Goal: Transaction & Acquisition: Purchase product/service

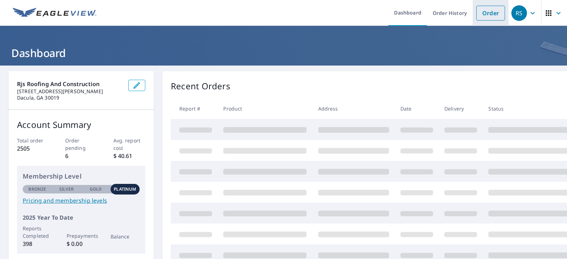
click at [487, 15] on link "Order" at bounding box center [491, 13] width 29 height 15
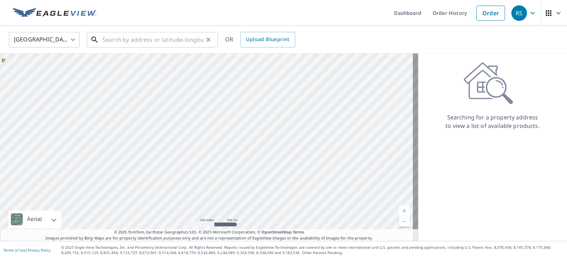
click at [122, 41] on input "text" at bounding box center [152, 40] width 101 height 20
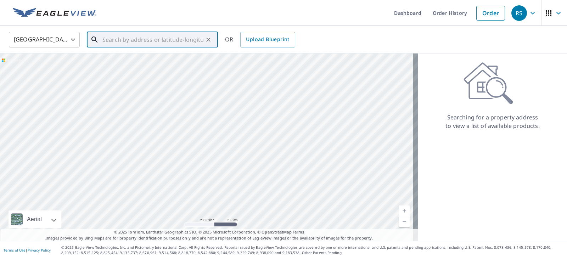
click at [145, 38] on input "text" at bounding box center [152, 40] width 101 height 20
drag, startPoint x: 139, startPoint y: 43, endPoint x: 136, endPoint y: 45, distance: 4.3
paste input "[STREET_ADDRESS][PERSON_NAME]"
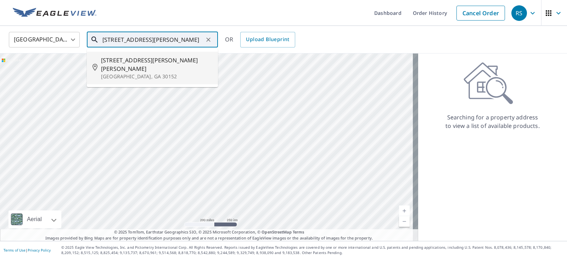
drag, startPoint x: 158, startPoint y: 61, endPoint x: 155, endPoint y: 59, distance: 4.3
click at [156, 60] on span "[STREET_ADDRESS][PERSON_NAME][PERSON_NAME]" at bounding box center [156, 64] width 111 height 17
type input "[STREET_ADDRESS][PERSON_NAME]"
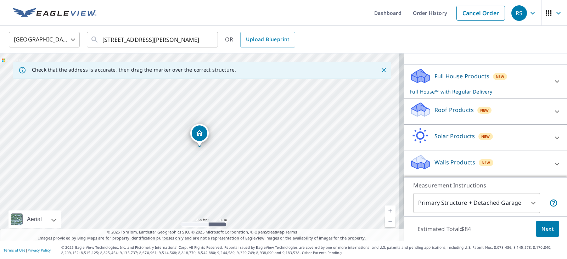
scroll to position [71, 0]
click at [526, 115] on div "Roof Products New" at bounding box center [479, 111] width 139 height 20
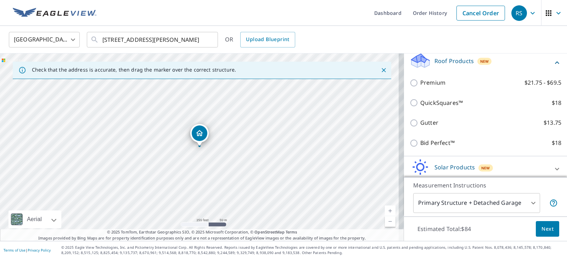
scroll to position [106, 0]
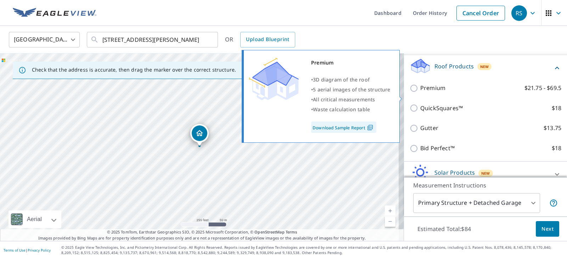
click at [411, 93] on input "Premium $21.75 - $69.5" at bounding box center [415, 88] width 11 height 9
checkbox input "true"
checkbox input "false"
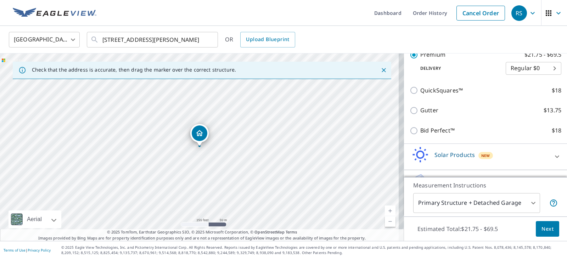
scroll to position [96, 0]
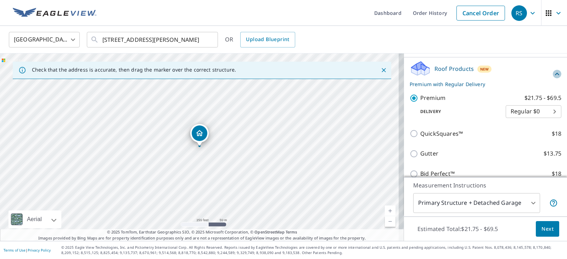
click at [541, 83] on div "Roof Products New Premium with Regular Delivery" at bounding box center [486, 74] width 152 height 28
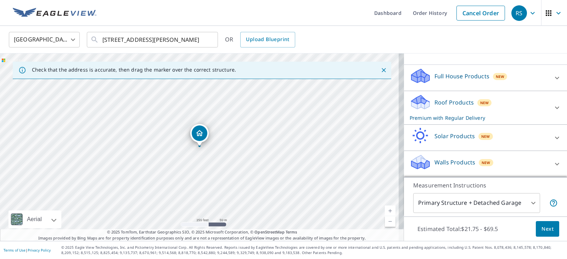
scroll to position [71, 0]
click at [542, 239] on div "Estimated Total: $21.75 - $69.5 Next" at bounding box center [485, 229] width 163 height 25
click at [542, 228] on span "Next" at bounding box center [548, 229] width 12 height 9
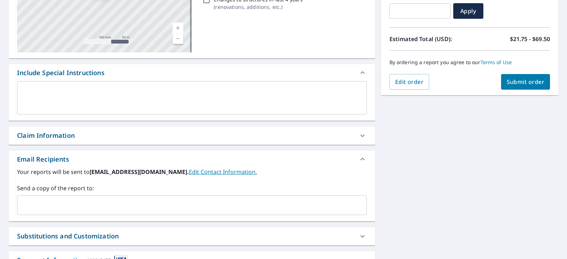
scroll to position [45, 0]
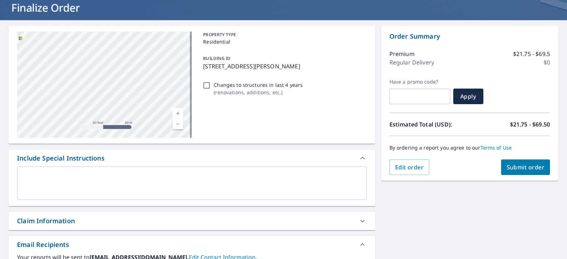
click at [130, 171] on div "x ​" at bounding box center [192, 183] width 350 height 33
click at [83, 219] on div "Claim Information" at bounding box center [185, 221] width 337 height 10
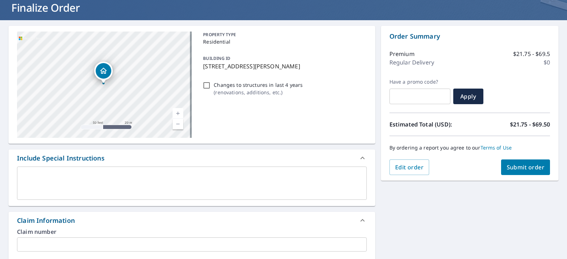
click at [82, 219] on div "Claim Information" at bounding box center [185, 221] width 337 height 10
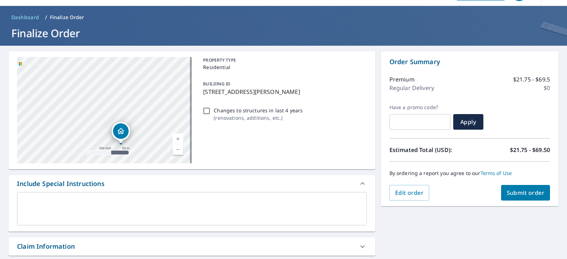
scroll to position [35, 0]
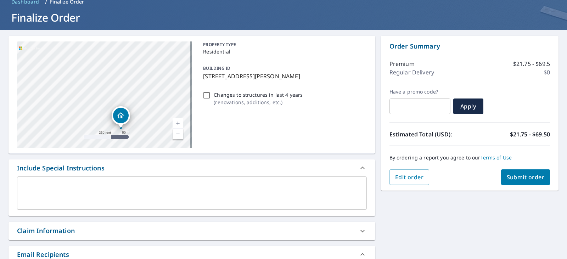
click at [252, 186] on textarea at bounding box center [192, 193] width 340 height 20
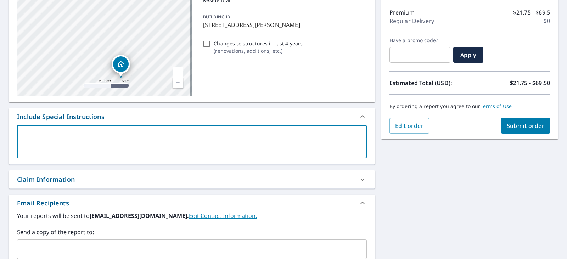
scroll to position [106, 0]
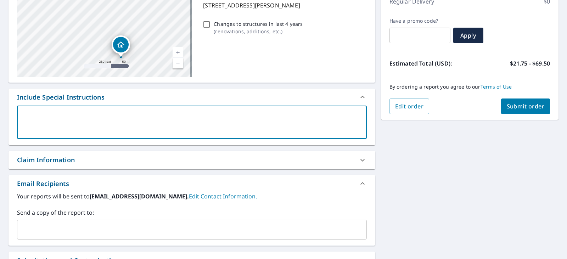
click at [93, 116] on textarea at bounding box center [192, 122] width 340 height 20
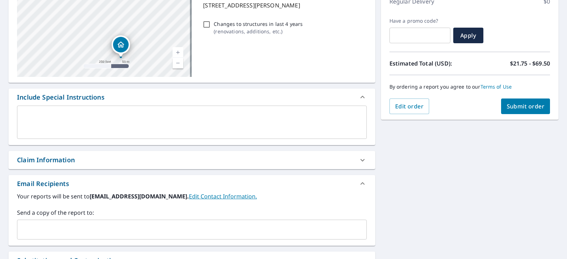
click at [60, 110] on div "x ​" at bounding box center [192, 122] width 350 height 33
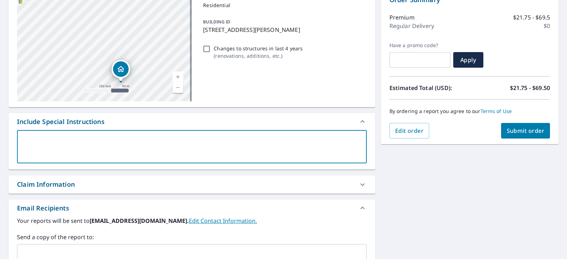
scroll to position [35, 0]
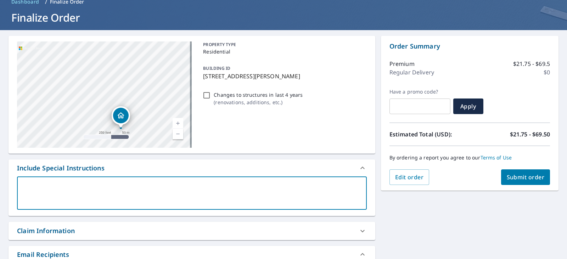
drag, startPoint x: 122, startPoint y: 227, endPoint x: 170, endPoint y: 210, distance: 51.6
click at [122, 227] on div "Claim Information" at bounding box center [185, 231] width 337 height 10
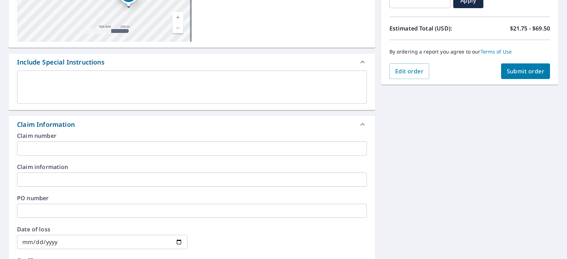
scroll to position [142, 0]
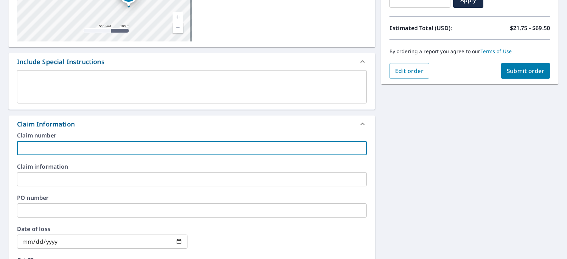
click at [93, 149] on input "text" at bounding box center [192, 148] width 350 height 14
drag, startPoint x: 59, startPoint y: 80, endPoint x: 59, endPoint y: 76, distance: 4.6
click at [59, 78] on textarea at bounding box center [192, 87] width 340 height 20
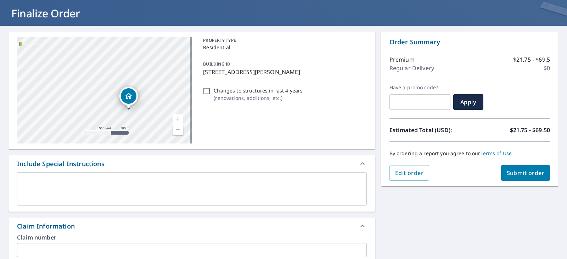
scroll to position [106, 0]
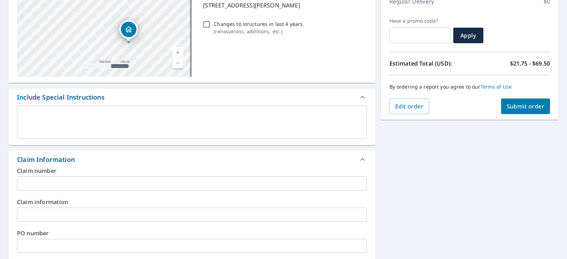
click at [159, 111] on div "x ​" at bounding box center [192, 122] width 350 height 33
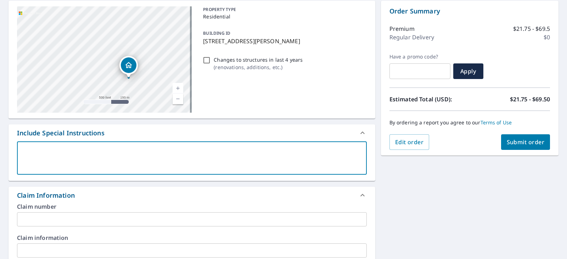
scroll to position [71, 0]
type textarea "e"
type textarea "x"
type textarea "em"
type textarea "x"
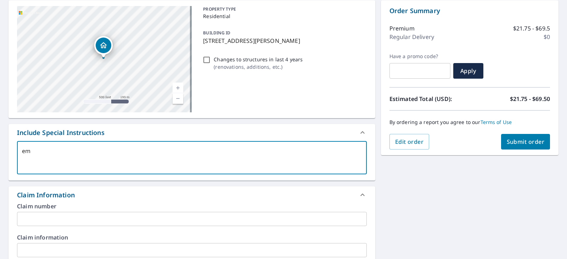
type textarea "emi"
type textarea "x"
type textarea "[PERSON_NAME]"
type textarea "x"
type textarea "[PERSON_NAME]"
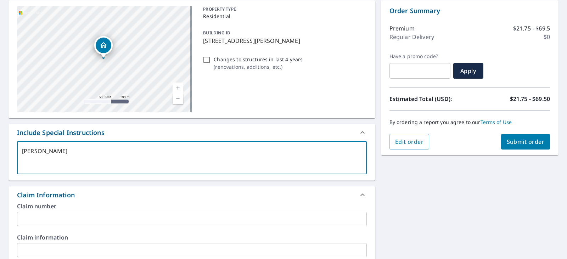
type textarea "x"
type textarea "[PERSON_NAME]"
type textarea "x"
type textarea "emi"
type textarea "x"
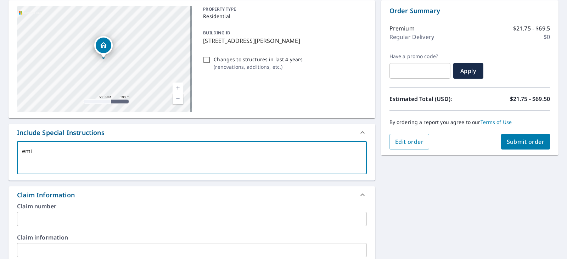
type textarea "em"
type textarea "x"
type textarea "e"
type textarea "x"
type textarea "E"
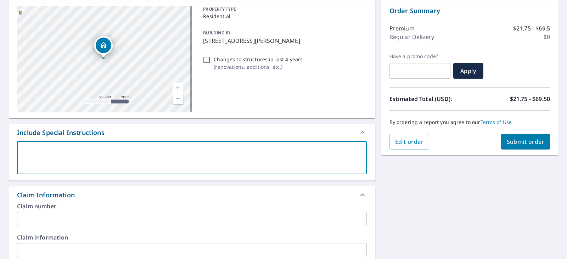
type textarea "x"
type textarea "Em"
type textarea "x"
type textarea "Emi"
type textarea "x"
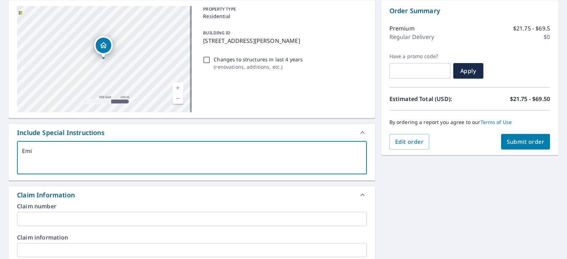
type textarea "[PERSON_NAME]"
type textarea "x"
type textarea "[PERSON_NAME]"
type textarea "x"
type textarea "[PERSON_NAME]@"
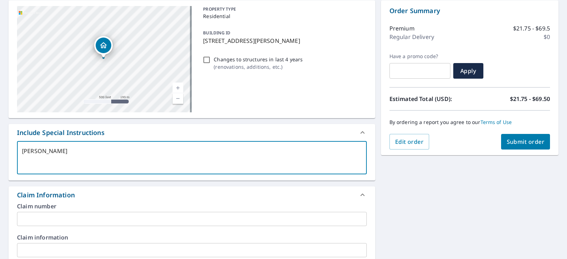
type textarea "x"
type textarea "[PERSON_NAME]"
type textarea "x"
type textarea "[PERSON_NAME]@[PERSON_NAME]"
type textarea "x"
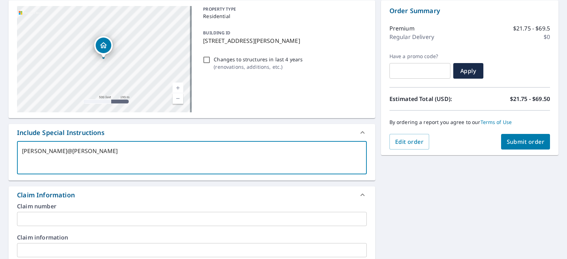
type textarea "[PERSON_NAME]"
type textarea "x"
type textarea "[PERSON_NAME]"
type textarea "x"
type textarea "[PERSON_NAME]"
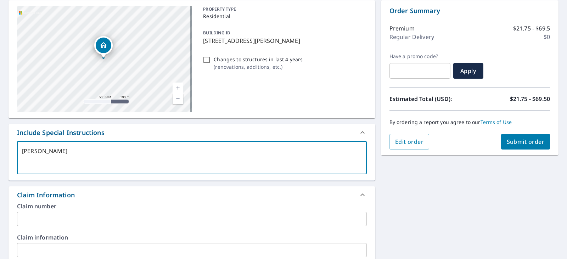
type textarea "x"
type textarea "[PERSON_NAME]"
type textarea "x"
type textarea "[PERSON_NAME]"
type textarea "x"
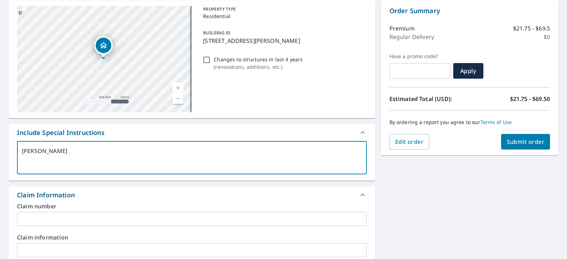
type textarea "[PERSON_NAME]"
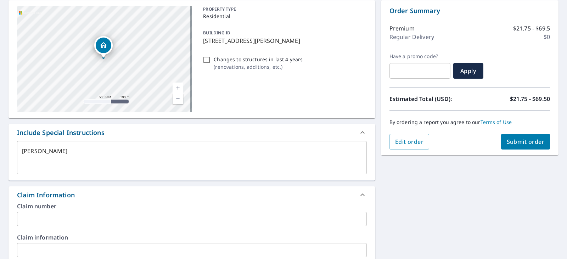
type textarea "x"
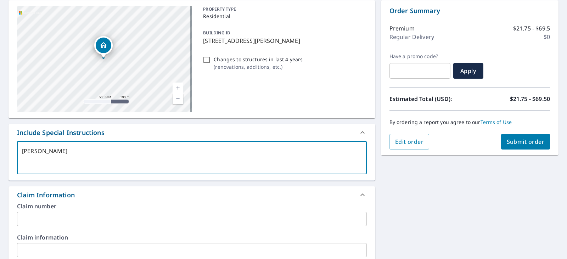
click at [80, 152] on textarea "[PERSON_NAME]" at bounding box center [192, 158] width 340 height 20
type textarea "[PERSON_NAME]"
type textarea "x"
type textarea "[PERSON_NAME]"
type textarea "x"
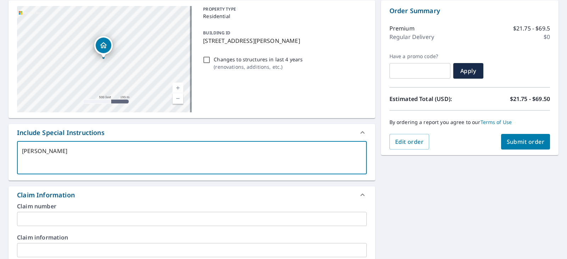
type textarea "[PERSON_NAME]"
type textarea "x"
type textarea "[PERSON_NAME]"
type textarea "x"
type textarea "[PERSON_NAME]"
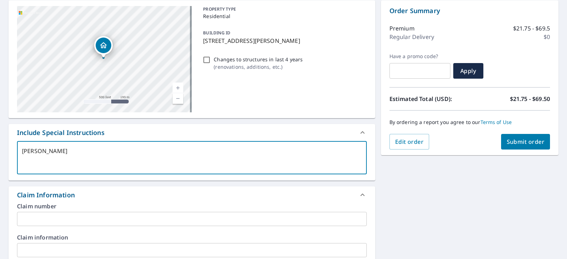
type textarea "x"
type textarea "[PERSON_NAME]"
type textarea "x"
type textarea "[PERSON_NAME]"
type textarea "x"
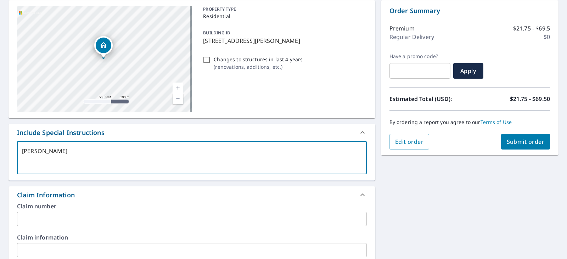
type textarea "[PERSON_NAME]"
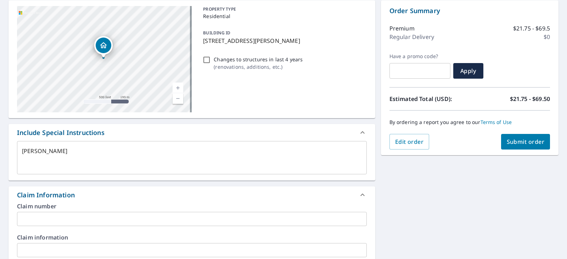
type textarea "x"
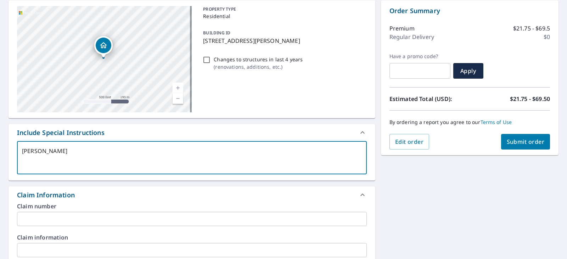
click at [23, 150] on textarea "[PERSON_NAME]" at bounding box center [192, 158] width 340 height 20
click at [24, 150] on textarea "[PERSON_NAME]" at bounding box center [192, 158] width 340 height 20
type textarea "mily@rjsroo"
type textarea "x"
type textarea "[PERSON_NAME]"
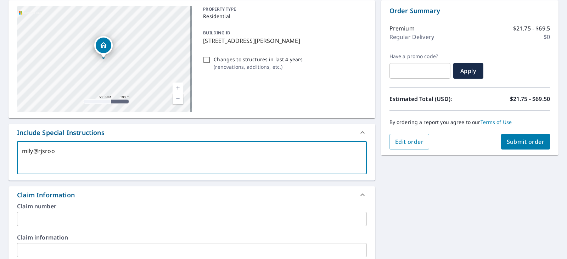
type textarea "x"
click at [65, 154] on textarea "[PERSON_NAME]" at bounding box center [192, 158] width 340 height 20
type textarea "[PERSON_NAME]"
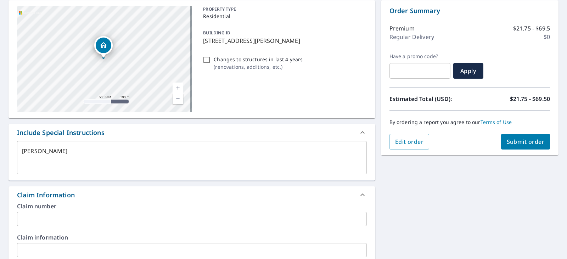
type textarea "x"
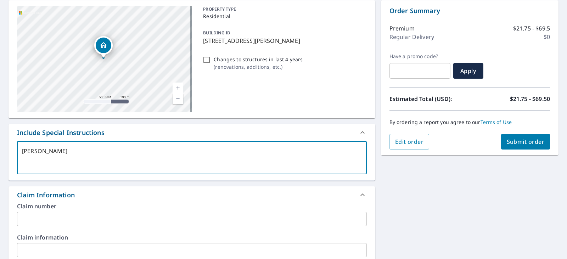
type textarea "[PERSON_NAME]"
type textarea "x"
type textarea "[PERSON_NAME]"
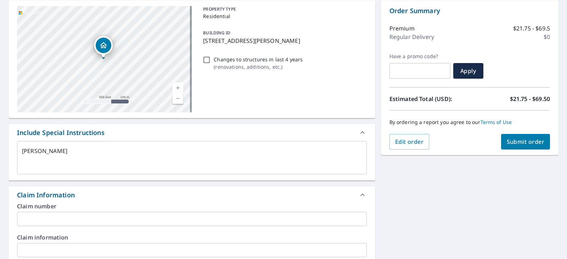
type textarea "x"
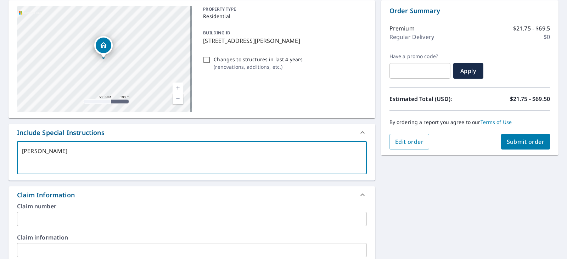
type textarea "[PERSON_NAME]"
type textarea "x"
type textarea "[PERSON_NAME]"
type textarea "x"
type textarea "[PERSON_NAME]"
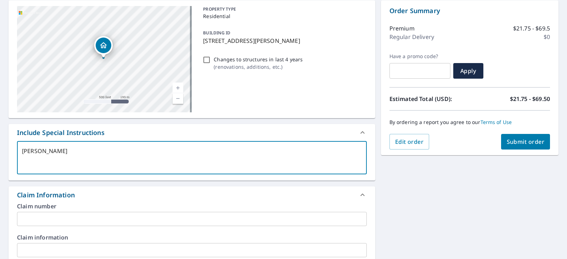
type textarea "x"
type textarea "[PERSON_NAME]"
type textarea "x"
type textarea "[PERSON_NAME]"
type textarea "x"
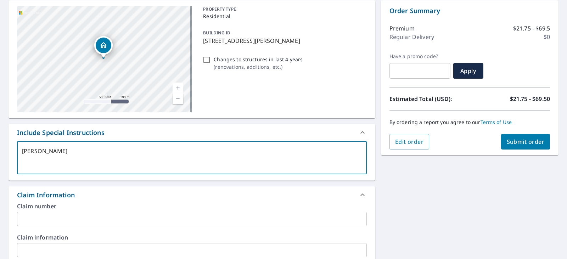
type textarea "[PERSON_NAME]."
type textarea "x"
type textarea "[PERSON_NAME]"
type textarea "x"
type textarea "[PERSON_NAME][EMAIL_ADDRESS][DOMAIN_NAME]"
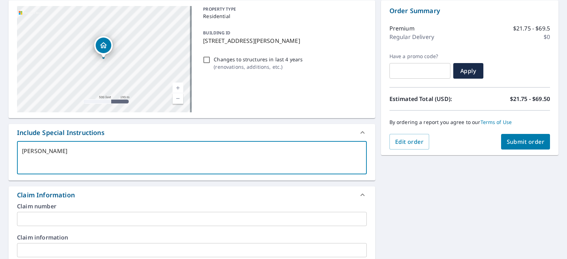
type textarea "x"
type textarea "[PERSON_NAME][EMAIL_ADDRESS][DOMAIN_NAME]"
type textarea "x"
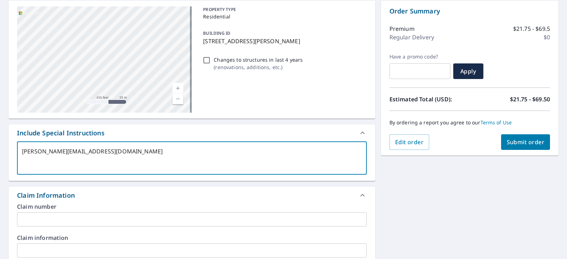
scroll to position [56, 0]
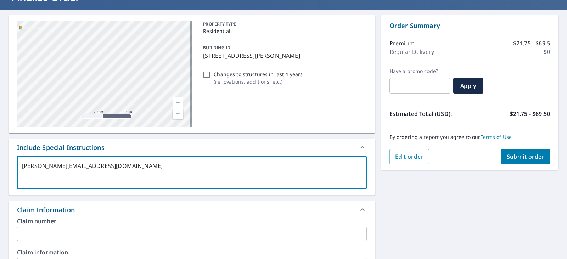
type textarea "[PERSON_NAME][EMAIL_ADDRESS][DOMAIN_NAME]"
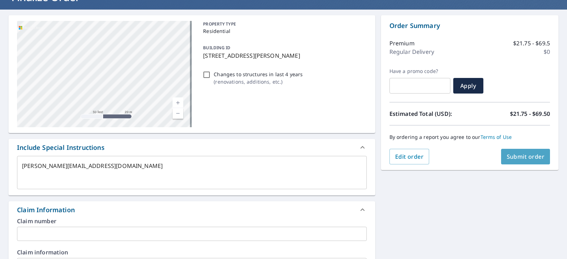
click at [529, 162] on button "Submit order" at bounding box center [525, 157] width 49 height 16
type textarea "x"
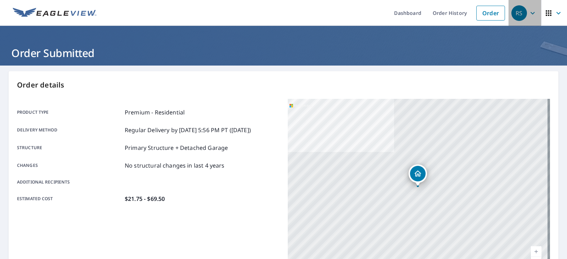
click at [521, 13] on div "RS" at bounding box center [520, 13] width 16 height 16
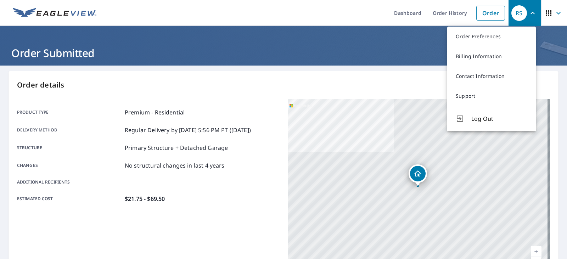
click at [362, 92] on div "Order details Product type Premium - Residential Delivery method Regular Delive…" at bounding box center [284, 232] width 550 height 322
